Goal: Unclear

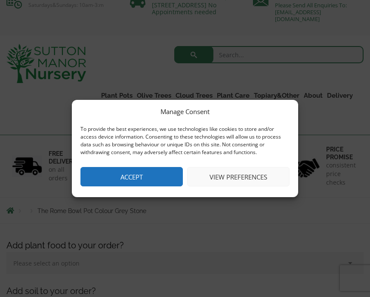
scroll to position [53, 0]
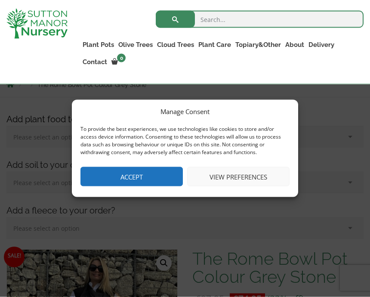
click at [353, 109] on div "Manage Consent To provide the best experiences, we use technologies like cookie…" at bounding box center [185, 148] width 370 height 297
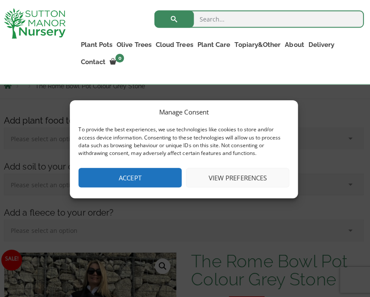
click at [255, 185] on button "View preferences" at bounding box center [238, 176] width 102 height 19
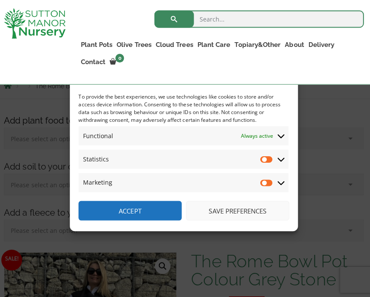
click at [258, 208] on button "Save preferences" at bounding box center [238, 209] width 102 height 19
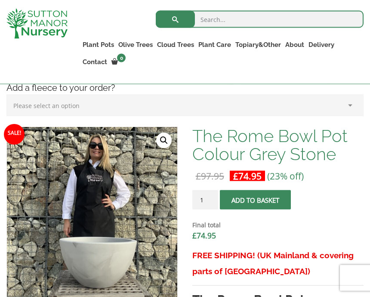
scroll to position [248, 0]
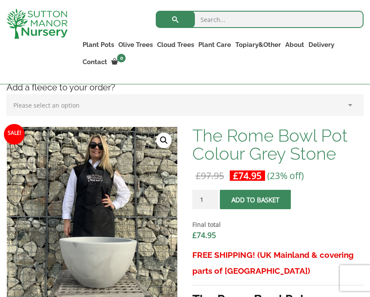
click at [195, 217] on div "Final total £ 74.95" at bounding box center [277, 231] width 171 height 34
click at [285, 285] on hr at bounding box center [277, 285] width 171 height 0
click at [282, 267] on h3 "FREE SHIPPING! (UK Mainland & covering parts of [GEOGRAPHIC_DATA])" at bounding box center [277, 263] width 171 height 32
click at [296, 243] on div "Final total £ 74.95" at bounding box center [277, 231] width 171 height 34
click at [280, 270] on h3 "FREE SHIPPING! (UK Mainland & covering parts of [GEOGRAPHIC_DATA])" at bounding box center [277, 263] width 171 height 32
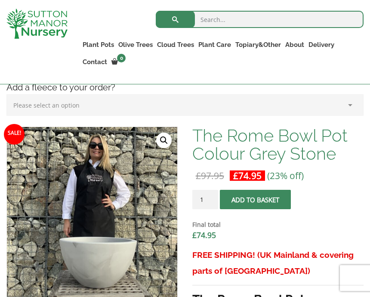
click at [283, 267] on h3 "FREE SHIPPING! (UK Mainland & covering parts of [GEOGRAPHIC_DATA])" at bounding box center [277, 263] width 171 height 32
click at [282, 273] on h3 "FREE SHIPPING! (UK Mainland & covering parts of [GEOGRAPHIC_DATA])" at bounding box center [277, 263] width 171 height 32
click at [298, 253] on h3 "FREE SHIPPING! (UK Mainland & covering parts of [GEOGRAPHIC_DATA])" at bounding box center [277, 263] width 171 height 32
click at [302, 269] on h3 "FREE SHIPPING! (UK Mainland & covering parts of [GEOGRAPHIC_DATA])" at bounding box center [277, 263] width 171 height 32
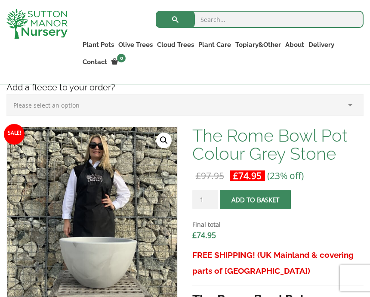
click at [298, 233] on dd "£ 74.95" at bounding box center [277, 235] width 171 height 11
